Goal: Transaction & Acquisition: Obtain resource

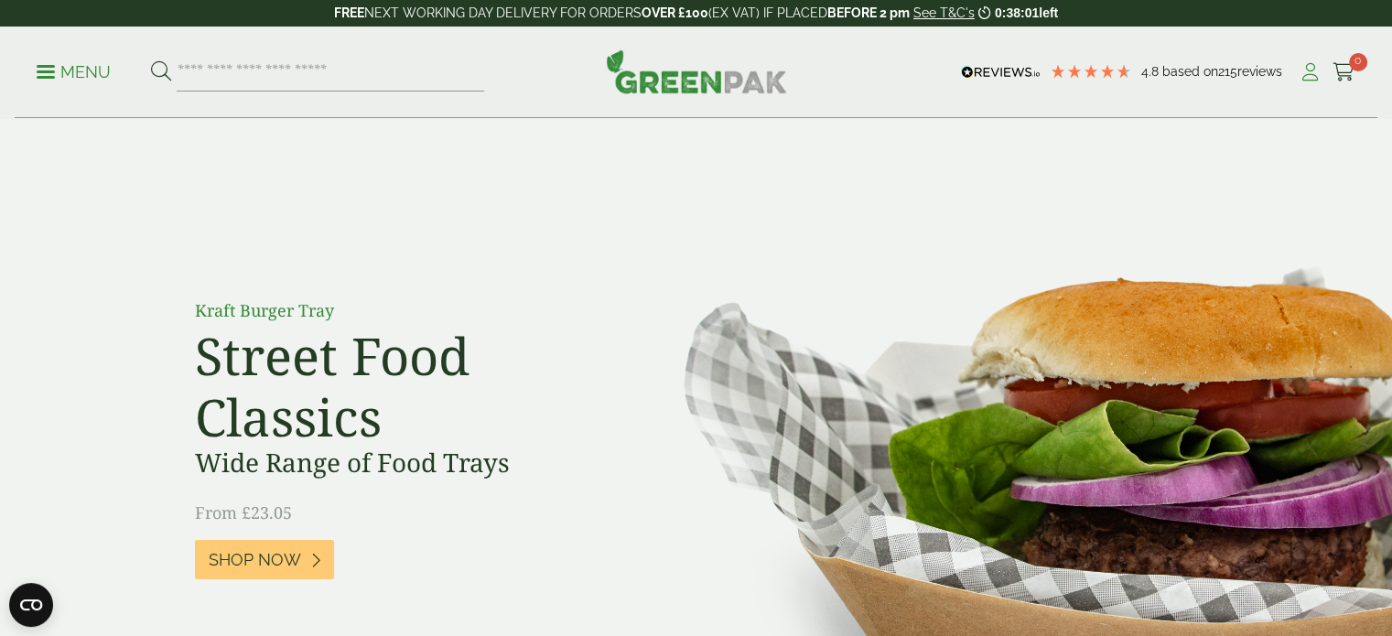
click at [1314, 69] on icon at bounding box center [1309, 72] width 23 height 18
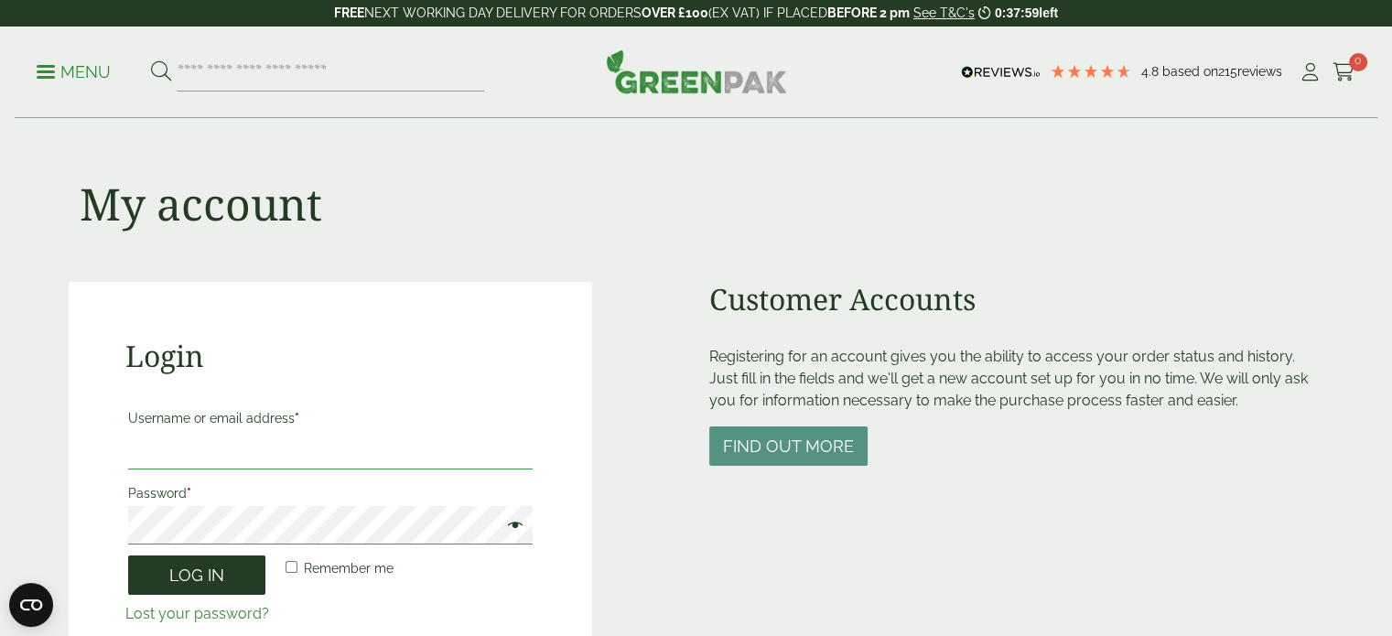
type input "**********"
click at [228, 581] on button "Log in" at bounding box center [196, 574] width 137 height 39
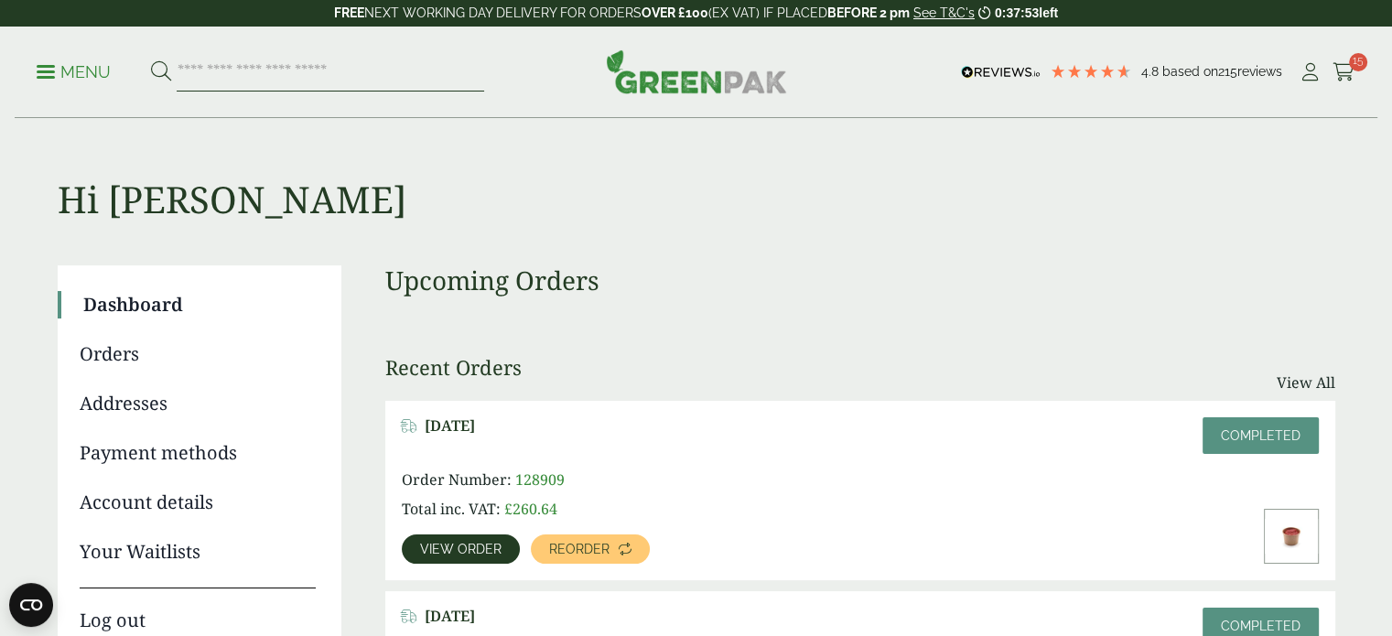
click at [242, 76] on input "search" at bounding box center [330, 72] width 307 height 38
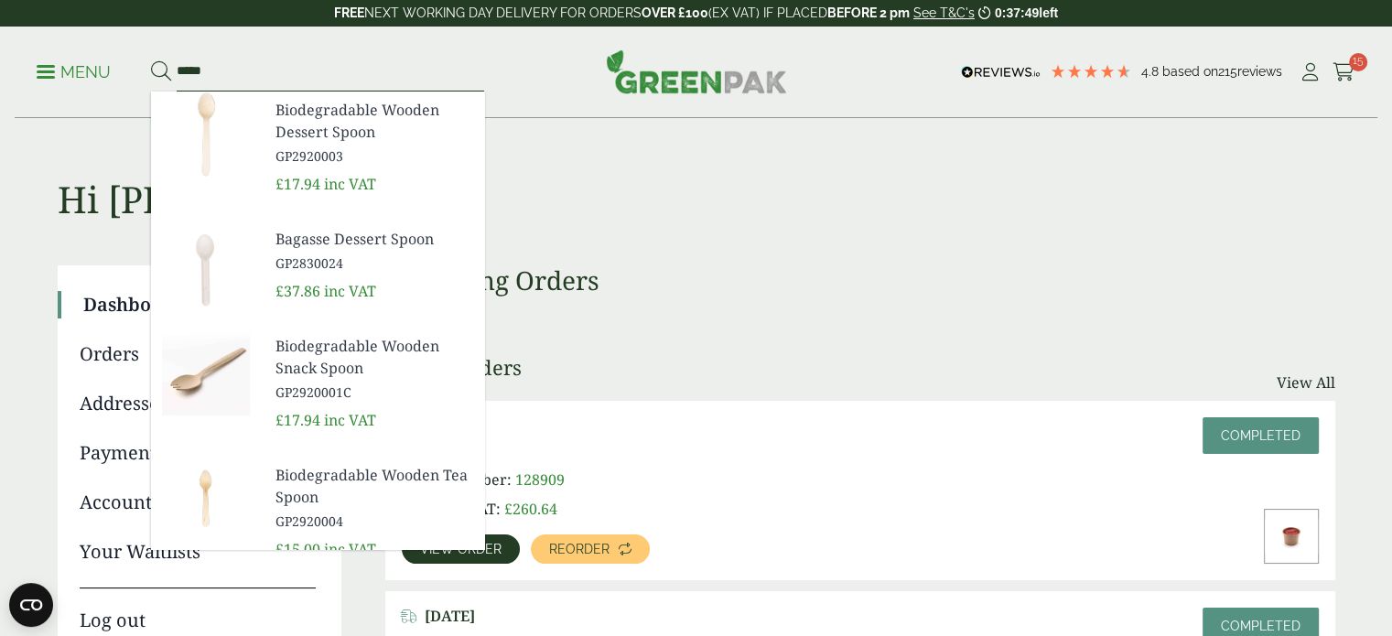
type input "*****"
click at [281, 142] on span "Biodegradable Wooden Dessert Spoon" at bounding box center [372, 121] width 194 height 44
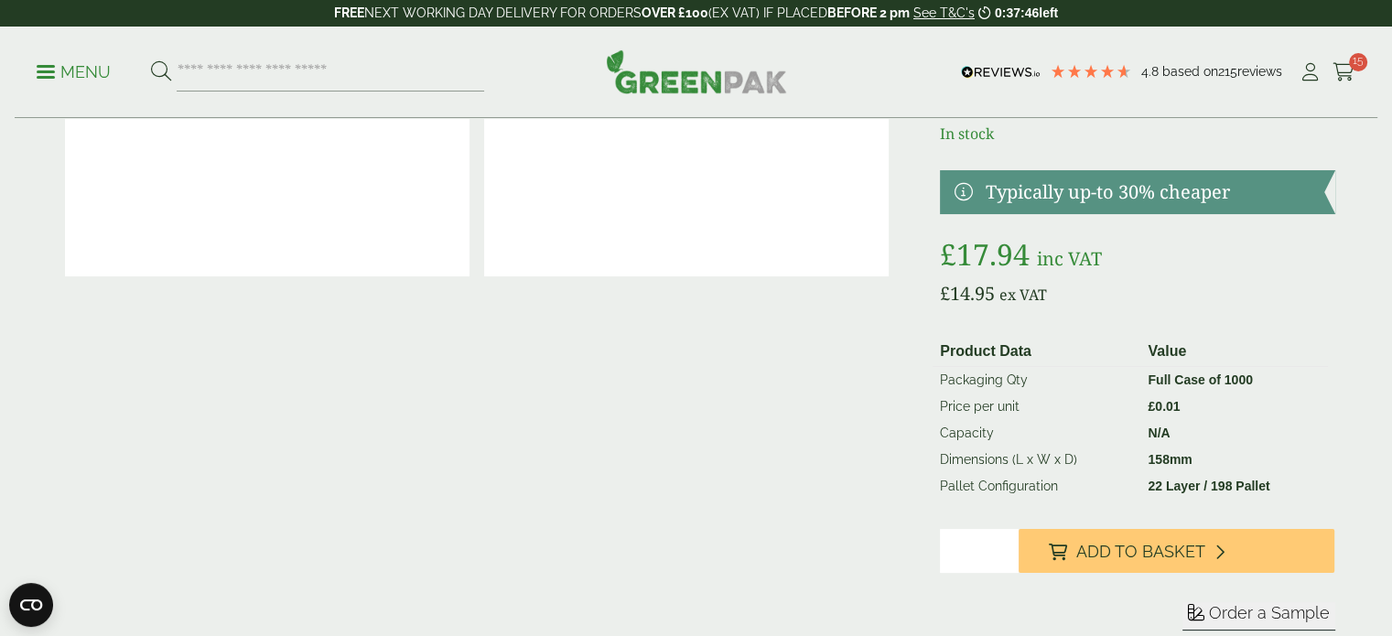
scroll to position [183, 0]
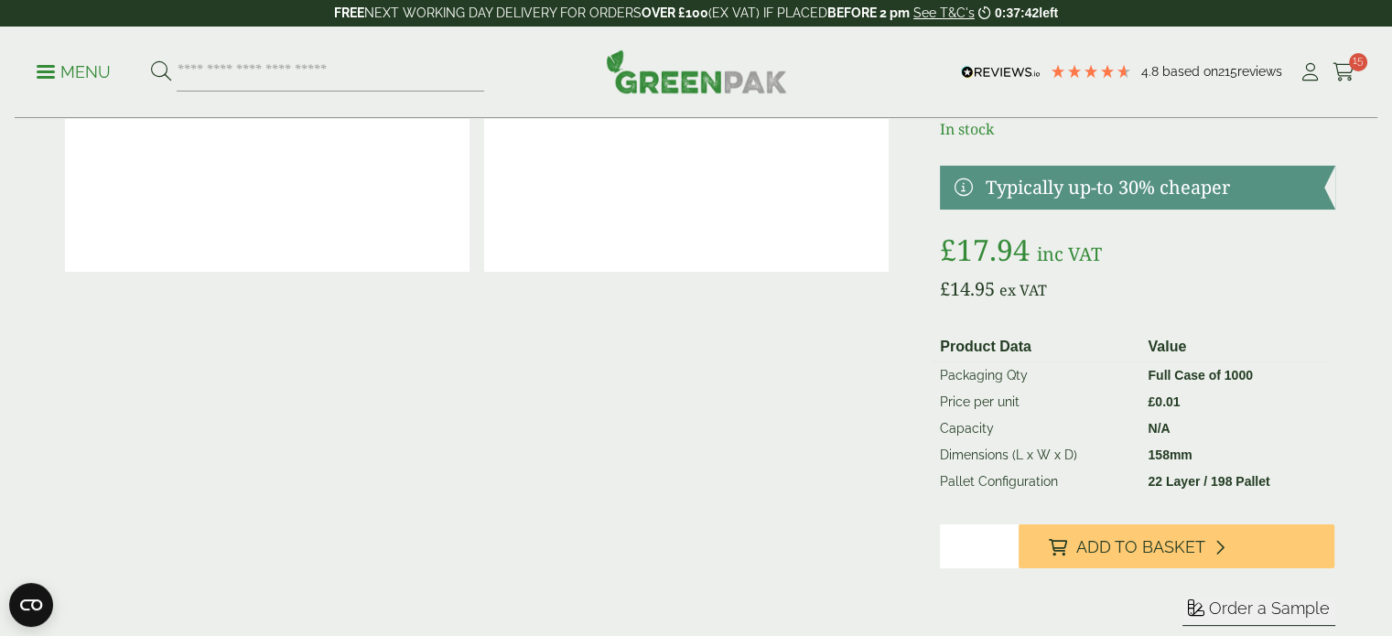
click at [1004, 543] on input "*" at bounding box center [979, 546] width 79 height 44
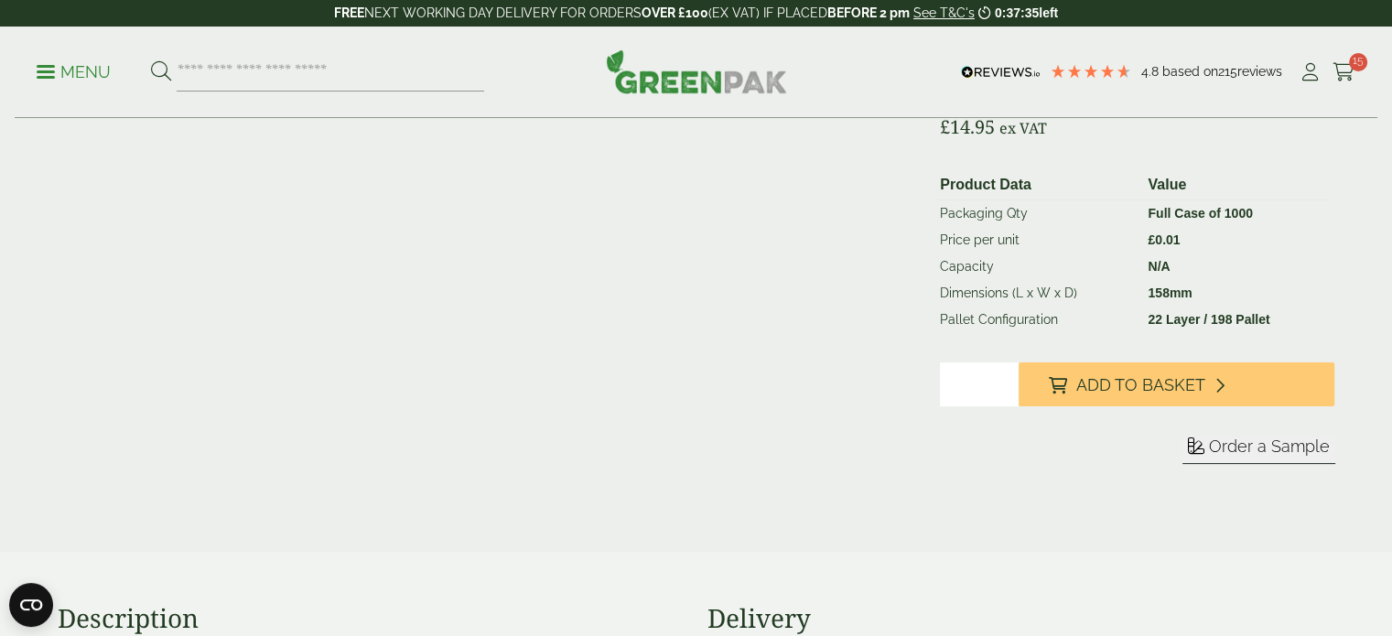
scroll to position [366, 0]
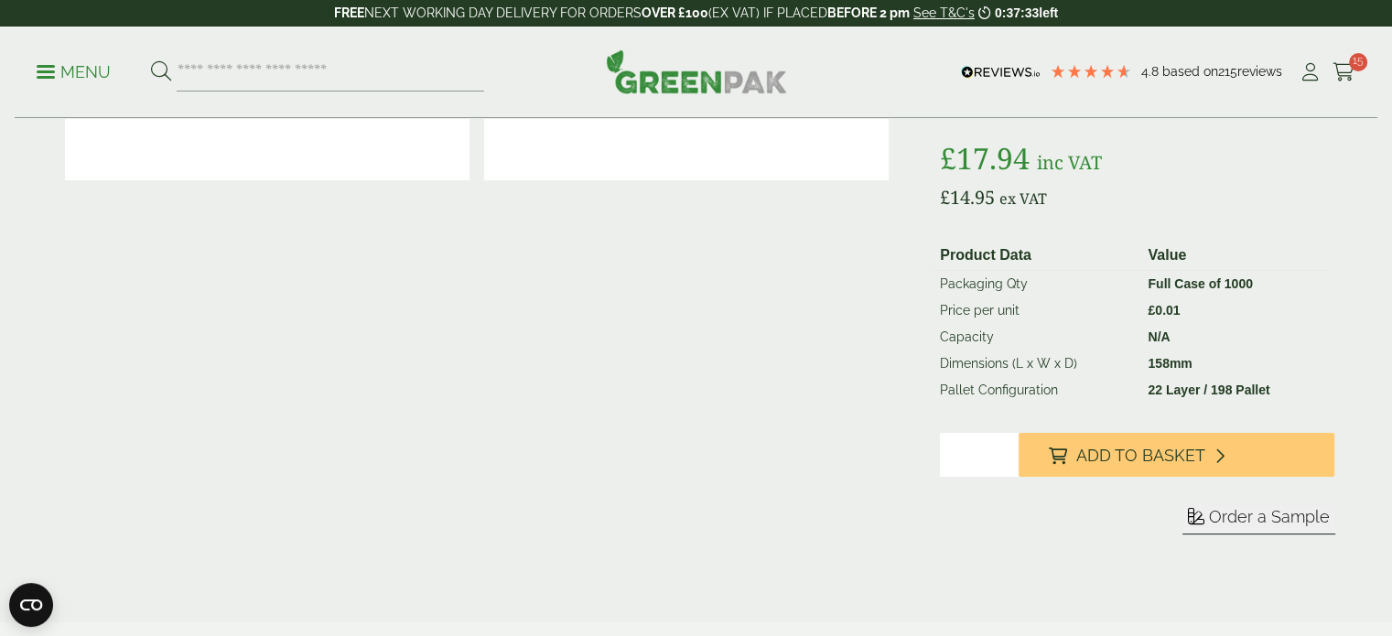
type input "*"
click at [975, 514] on div "Order a Sample" at bounding box center [1137, 520] width 394 height 28
